Goal: Information Seeking & Learning: Learn about a topic

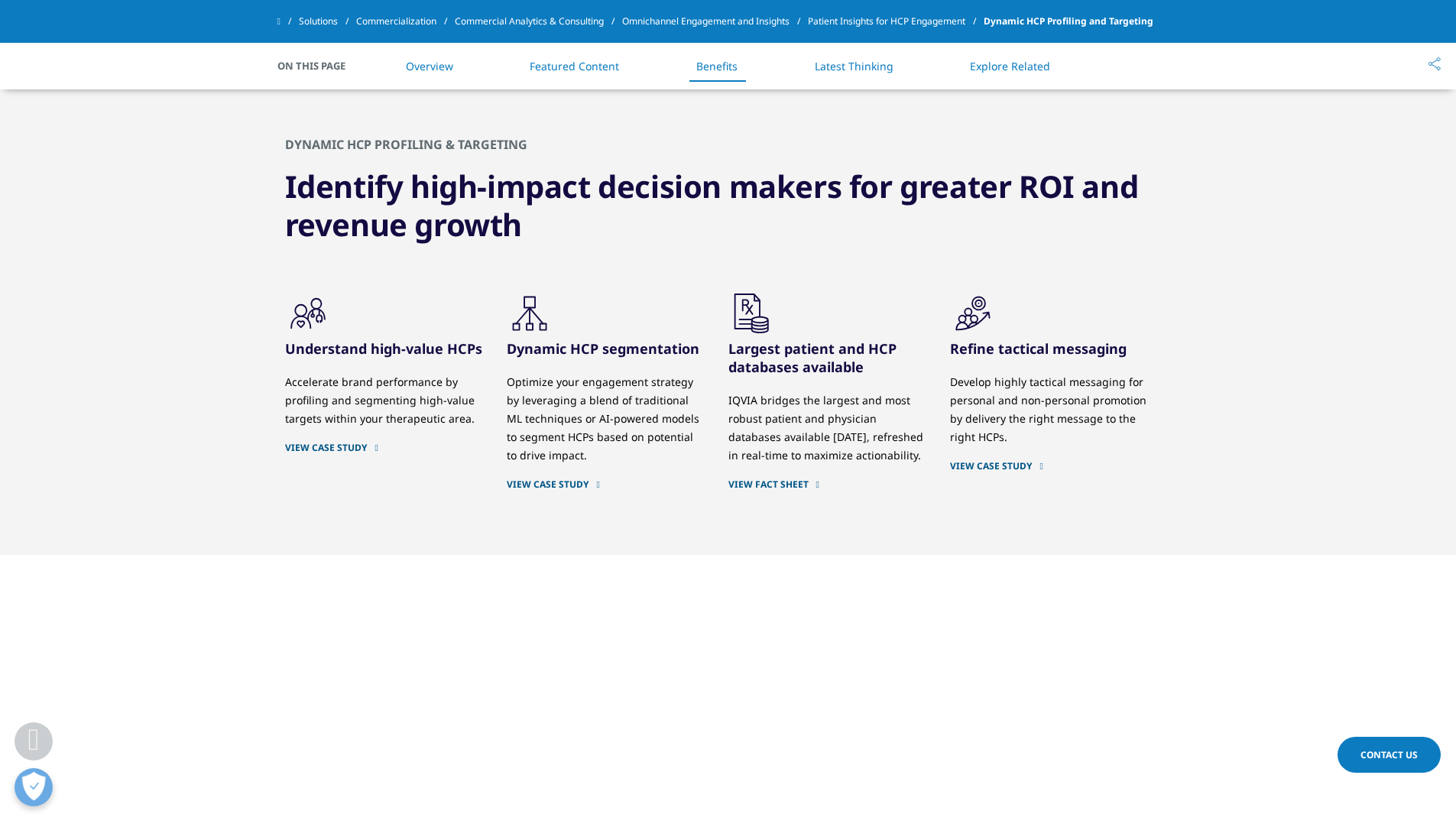
scroll to position [1682, 0]
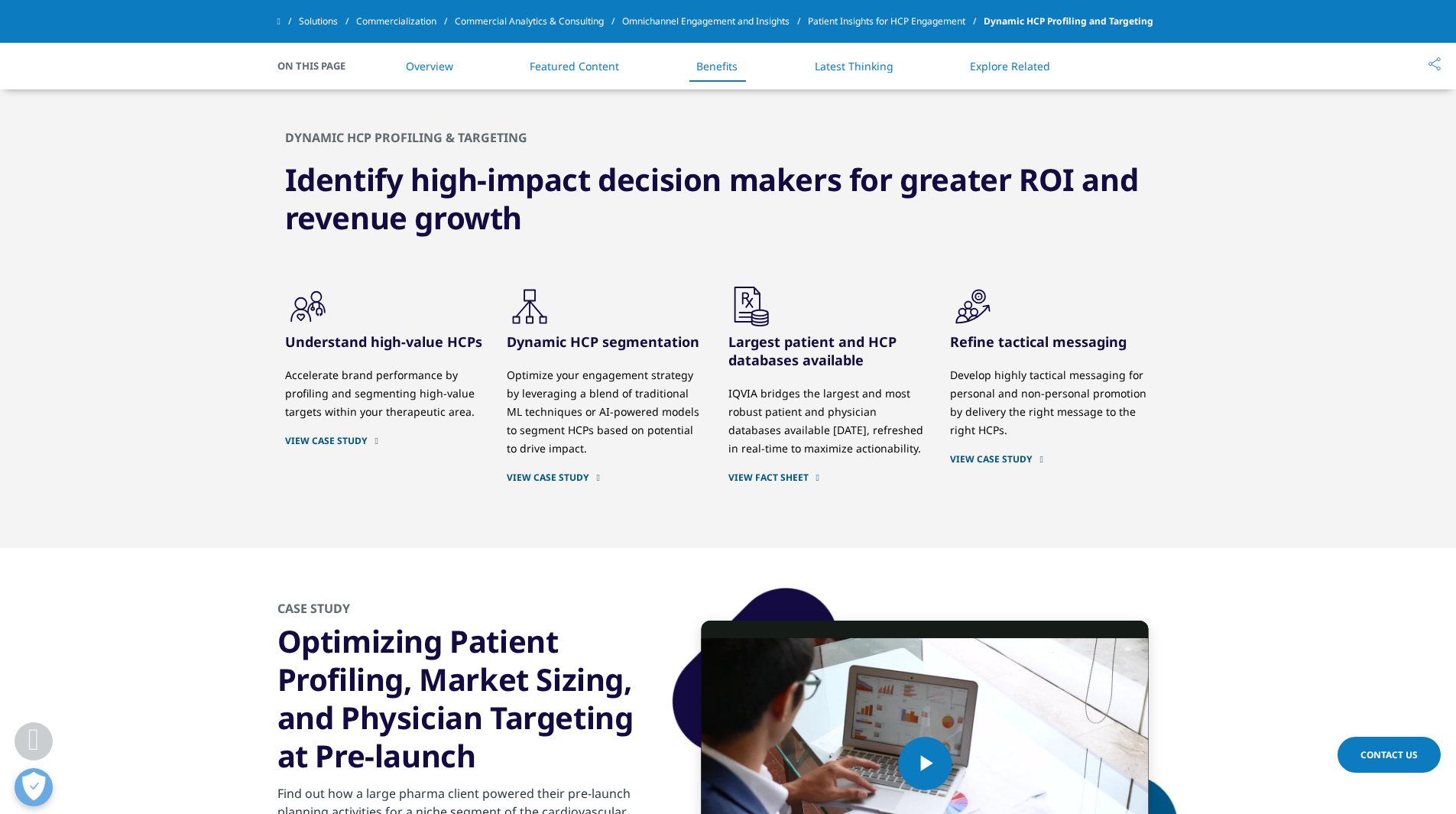
click at [579, 481] on link "VIEW CASE STUDY" at bounding box center [605, 477] width 199 height 13
click at [579, 476] on link "VIEW CASE STUDY" at bounding box center [605, 477] width 199 height 13
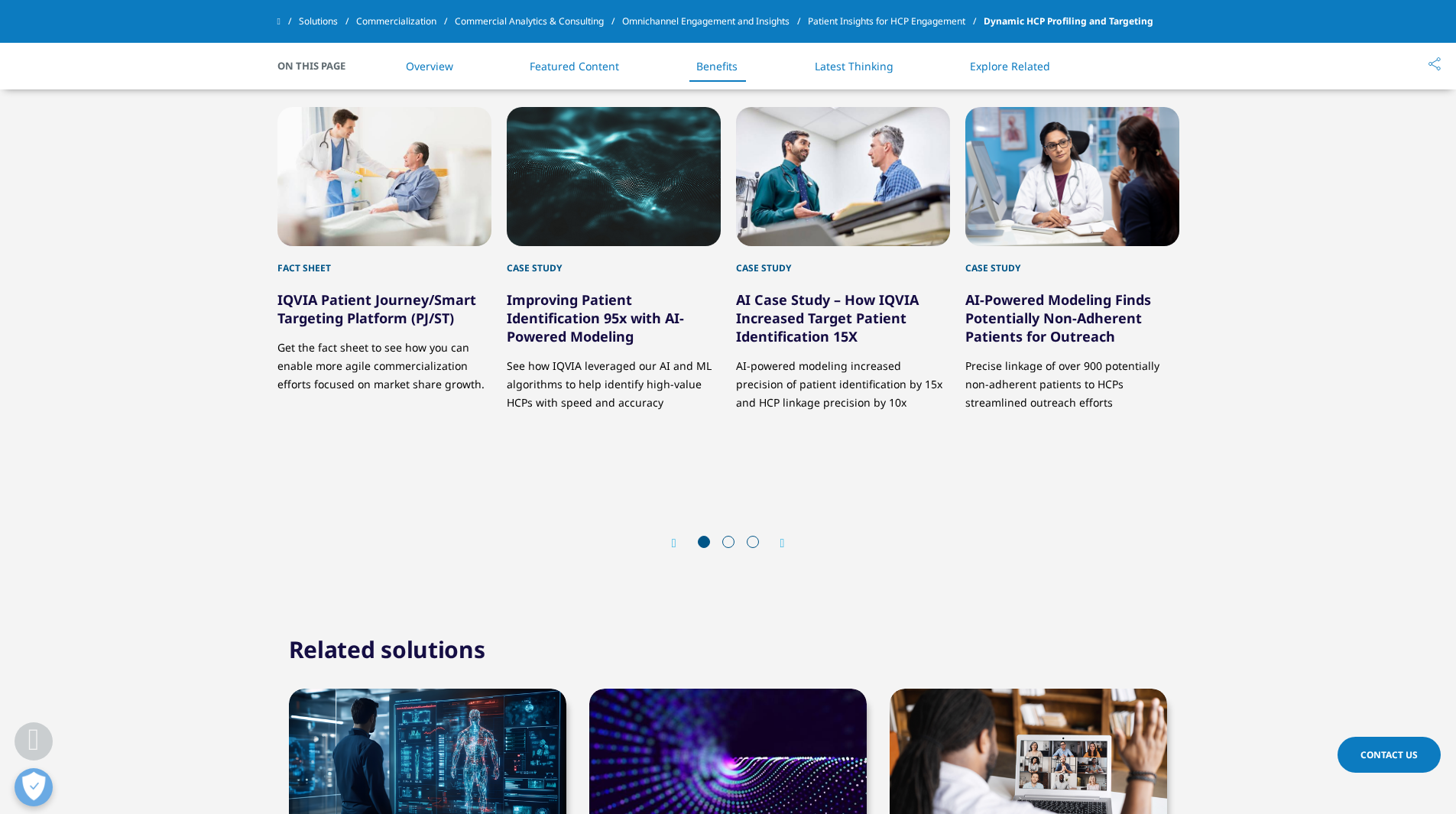
scroll to position [3287, 0]
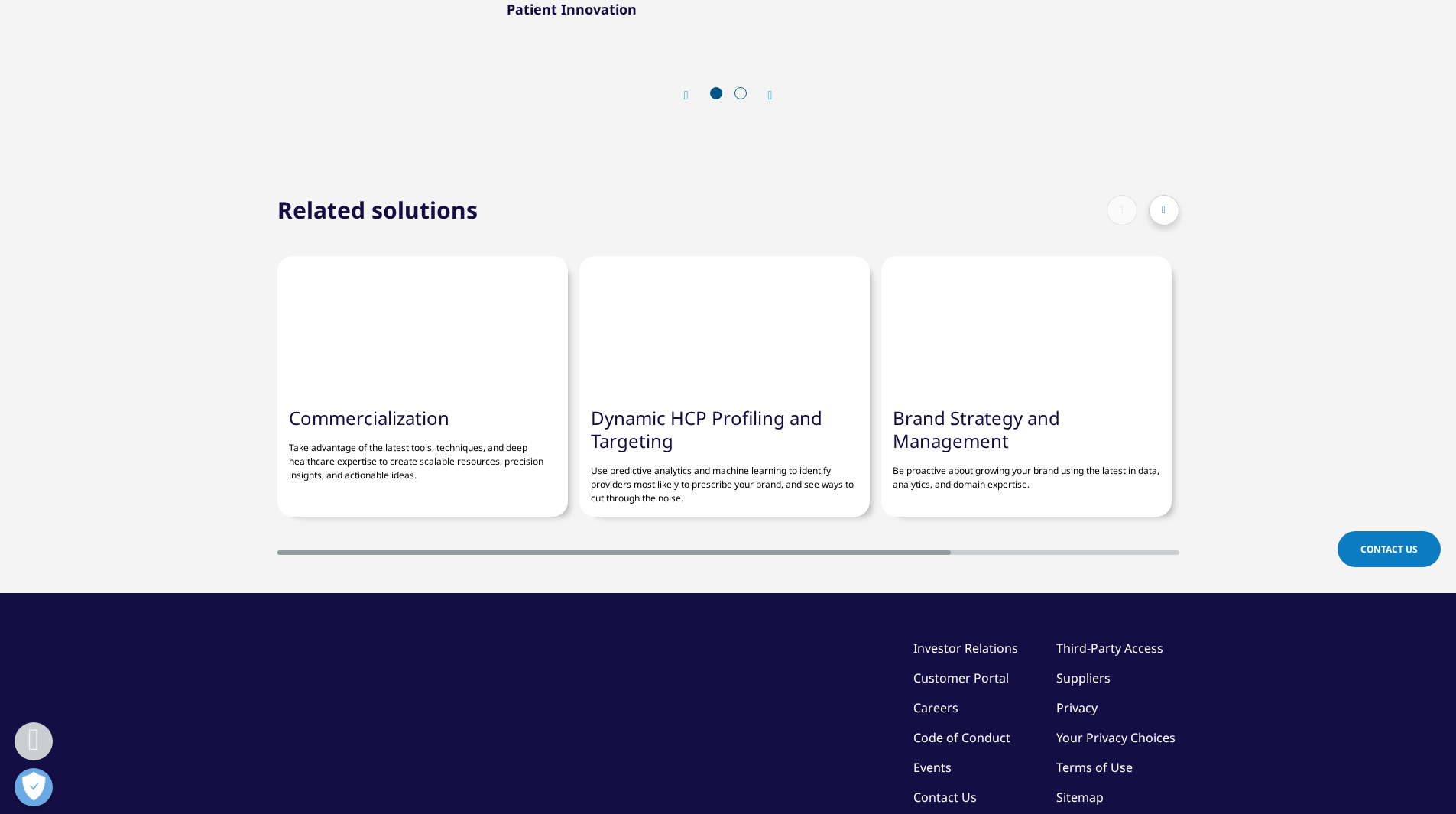
scroll to position [2140, 0]
